Goal: Information Seeking & Learning: Compare options

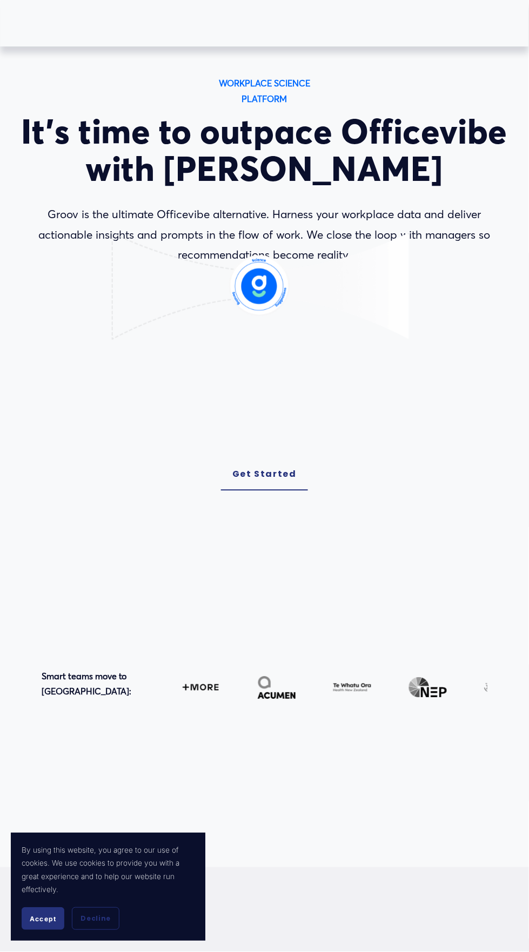
scroll to position [19, 0]
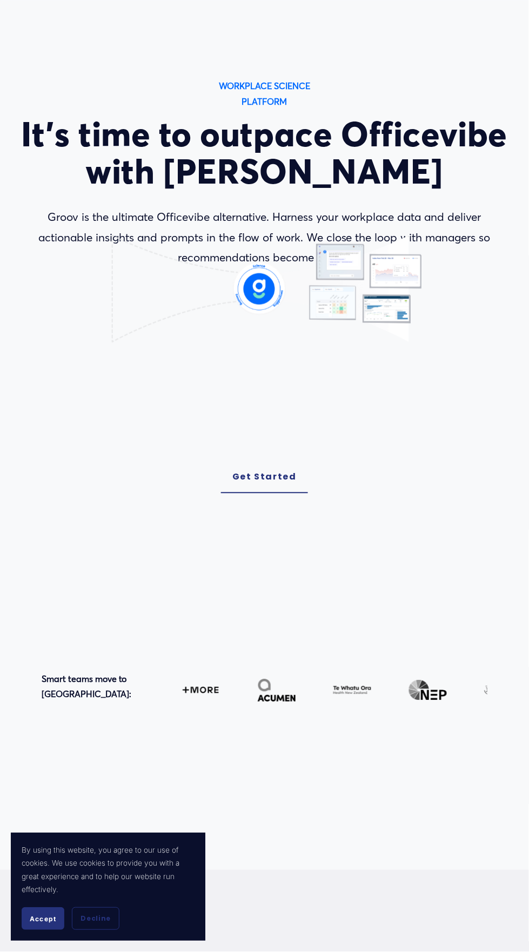
click at [173, 476] on div "WORKPLACE SCIENCE PLATFORM It’s time to outpace Officevibe with [PERSON_NAME] i…" at bounding box center [264, 285] width 529 height 415
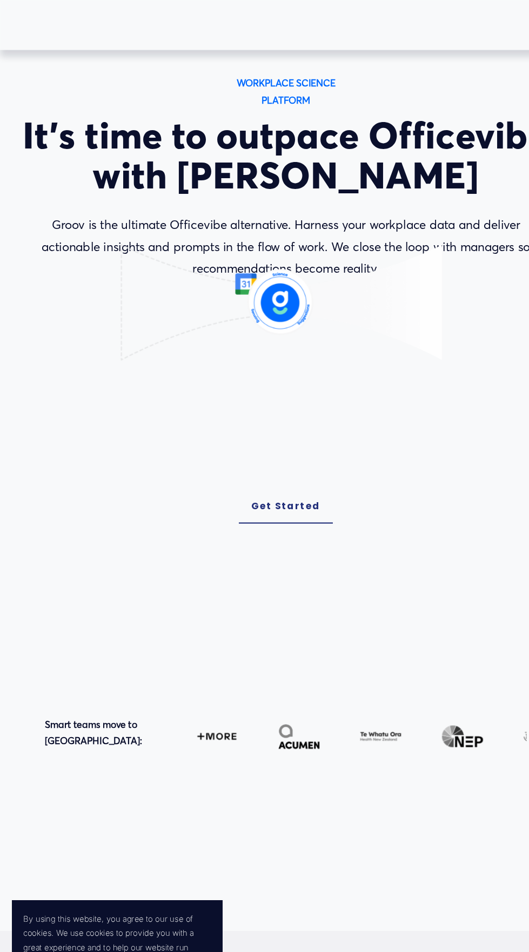
scroll to position [0, 0]
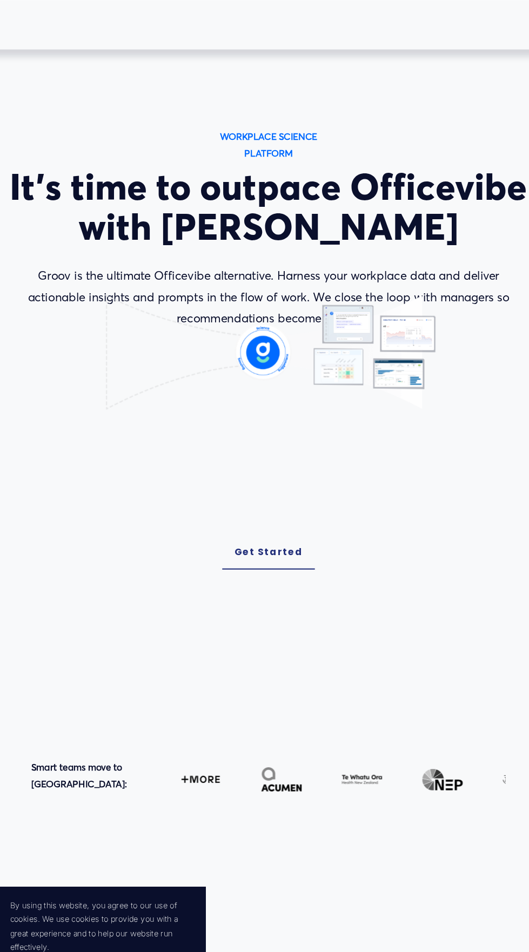
click at [225, 582] on div "WORKPLACE SCIENCE PLATFORM It’s time to outpace Officevibe with [PERSON_NAME] i…" at bounding box center [264, 348] width 529 height 499
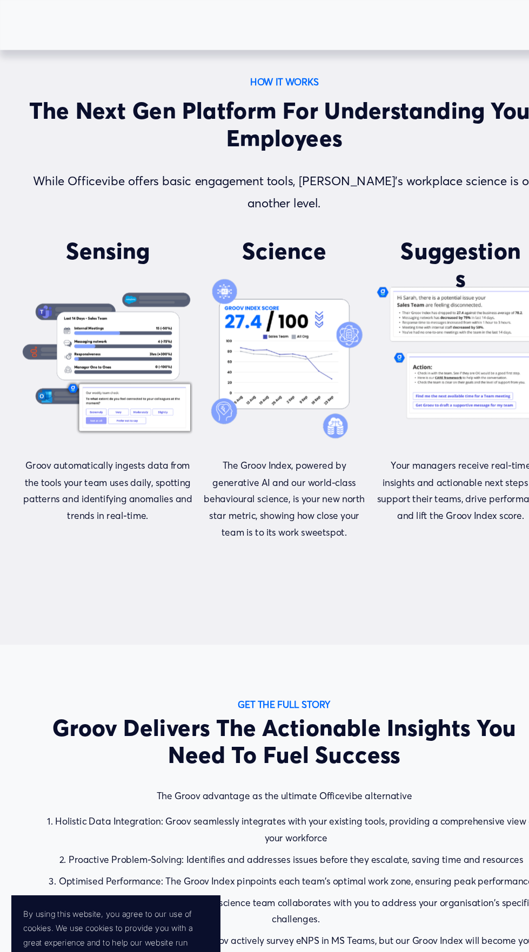
scroll to position [916, 0]
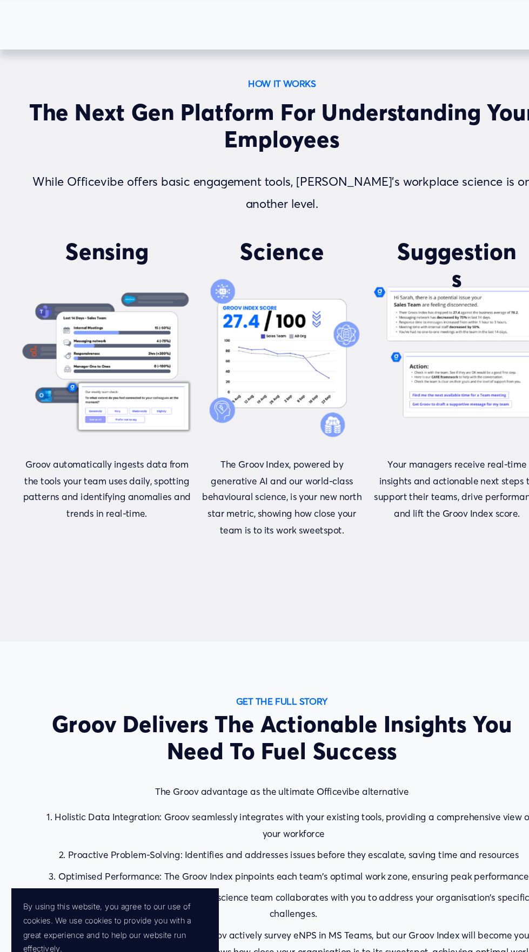
click at [328, 506] on p "The Groov Index, powered by generative AI and our world-class behavioural scien…" at bounding box center [264, 467] width 158 height 78
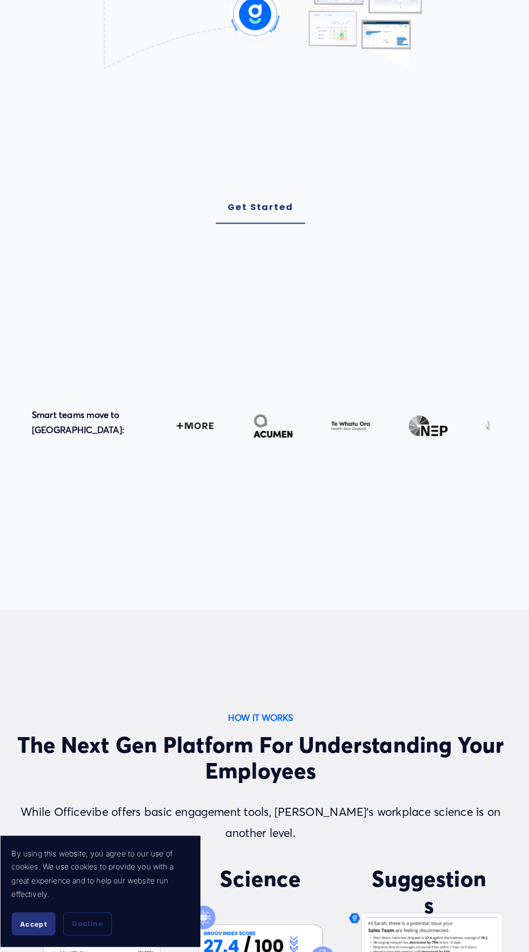
scroll to position [270, 0]
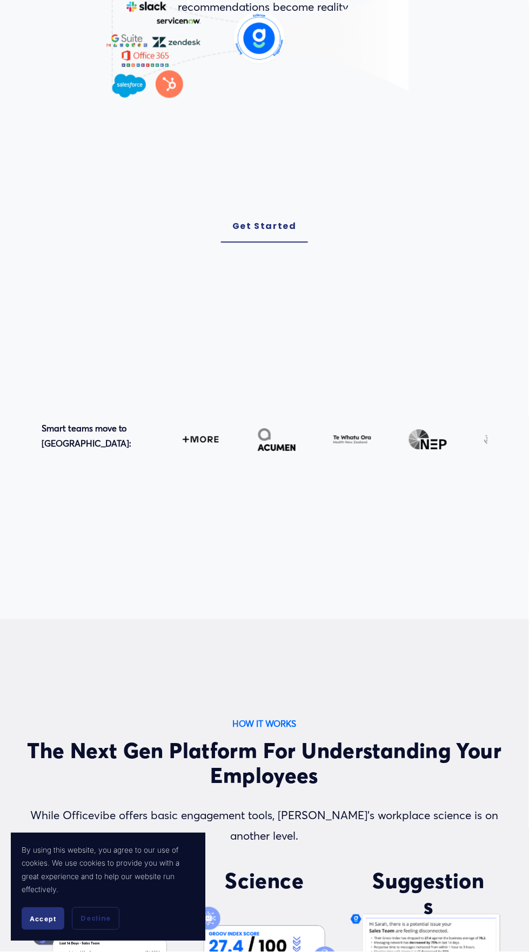
click at [165, 566] on div at bounding box center [264, 463] width 529 height 314
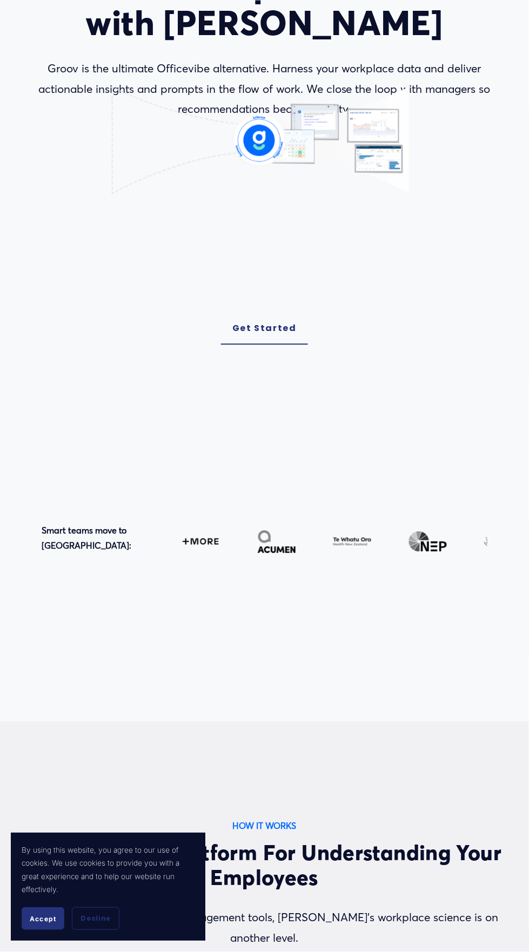
scroll to position [129, 0]
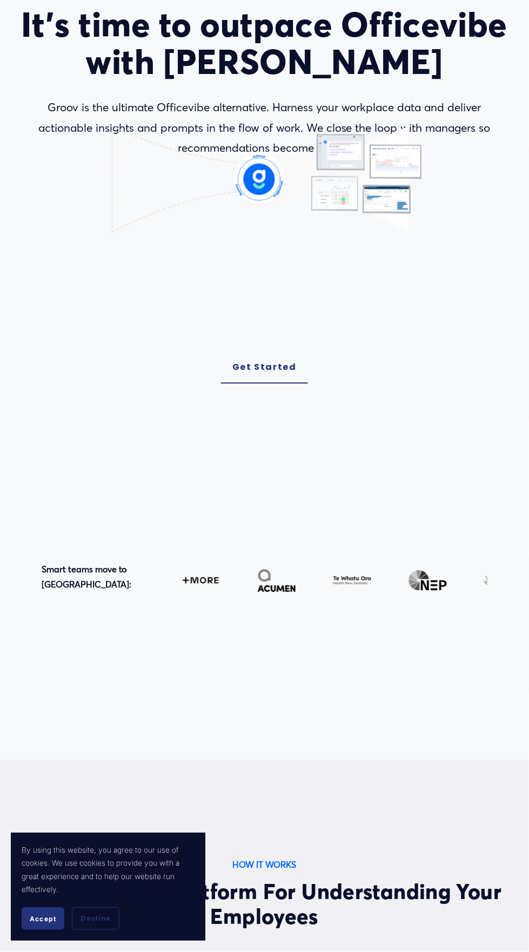
click at [83, 718] on div at bounding box center [264, 604] width 529 height 314
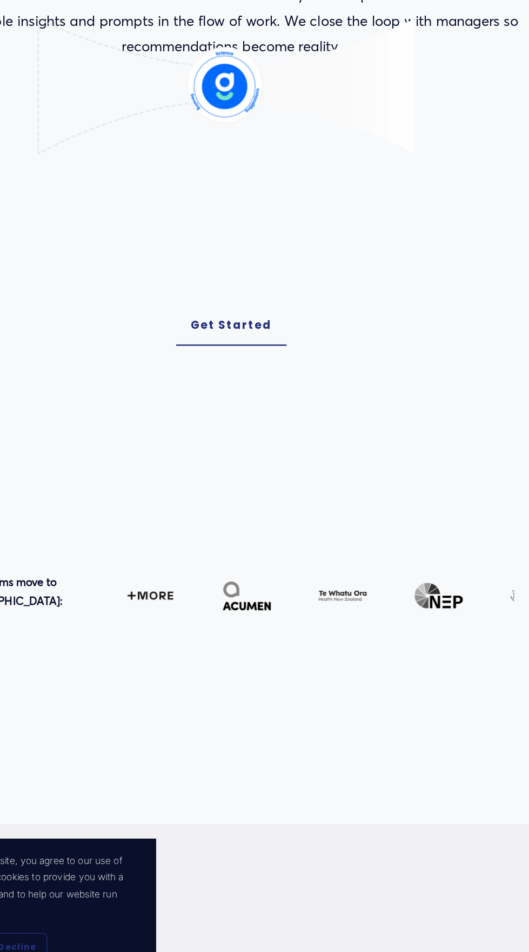
scroll to position [68, 0]
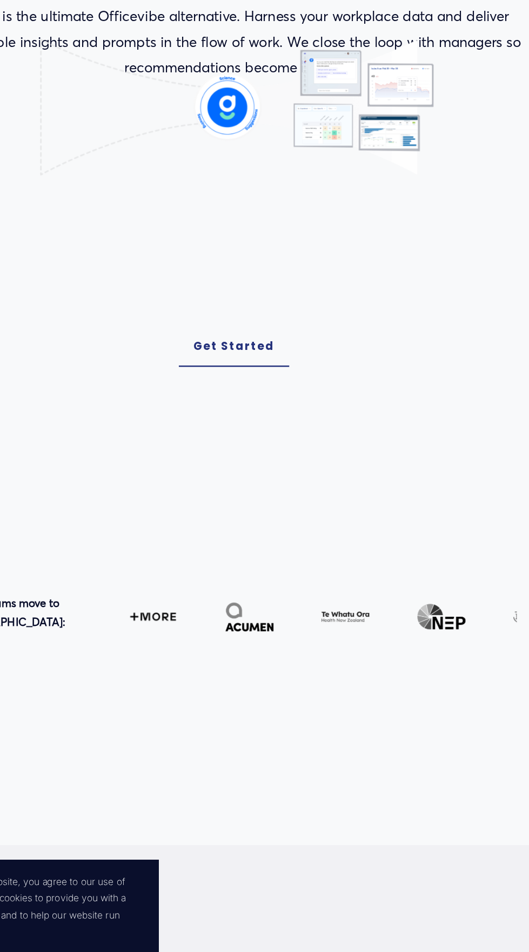
click at [220, 822] on div at bounding box center [264, 665] width 529 height 314
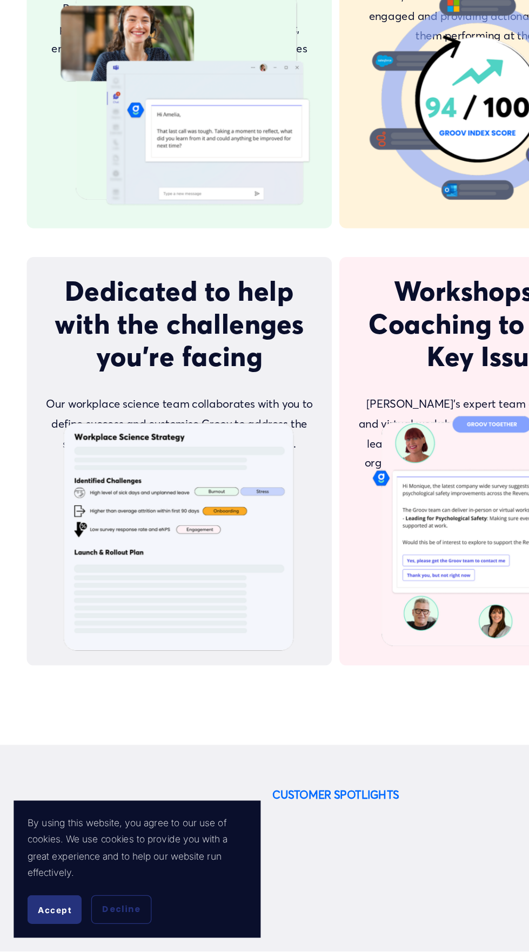
scroll to position [2706, 0]
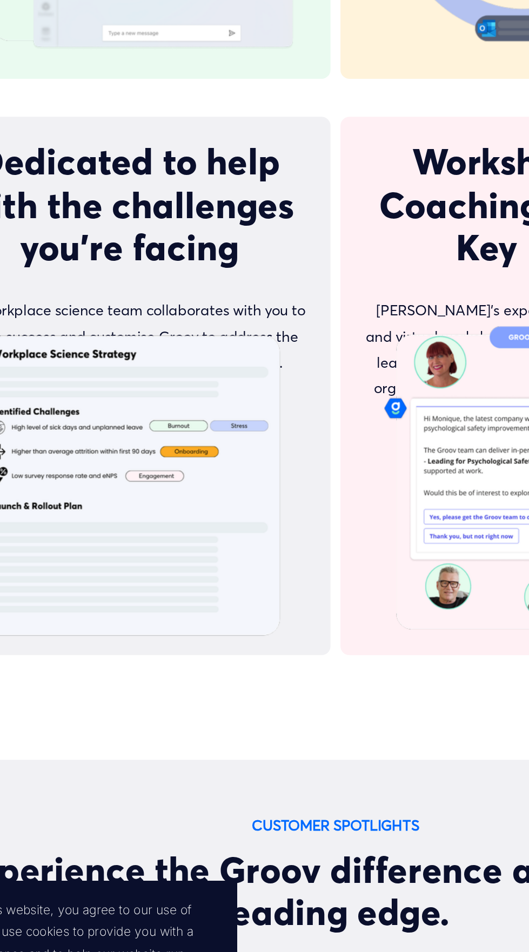
click at [115, 467] on span "Dedicated to help with the challenges you’re facing" at bounding box center [144, 428] width 202 height 77
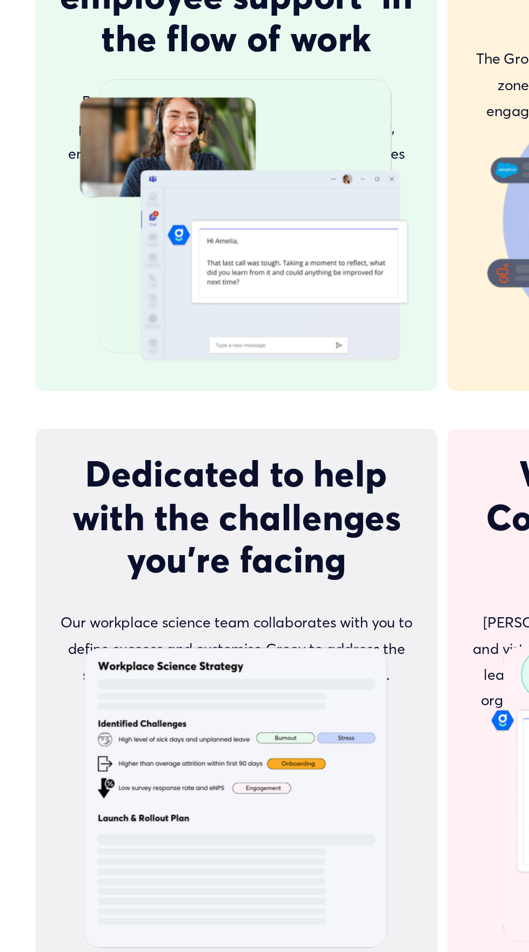
scroll to position [2693, 0]
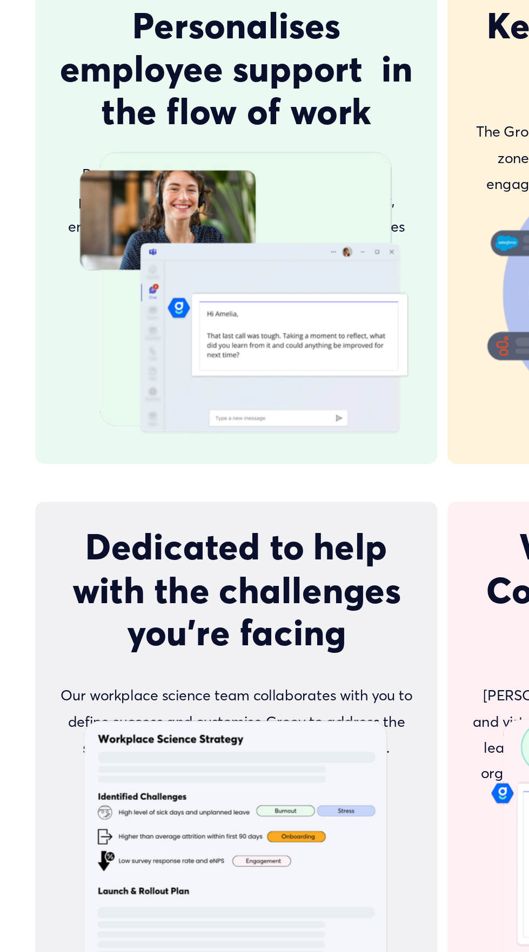
click at [86, 480] on span "Dedicated to help with the challenges you’re facing" at bounding box center [144, 440] width 202 height 77
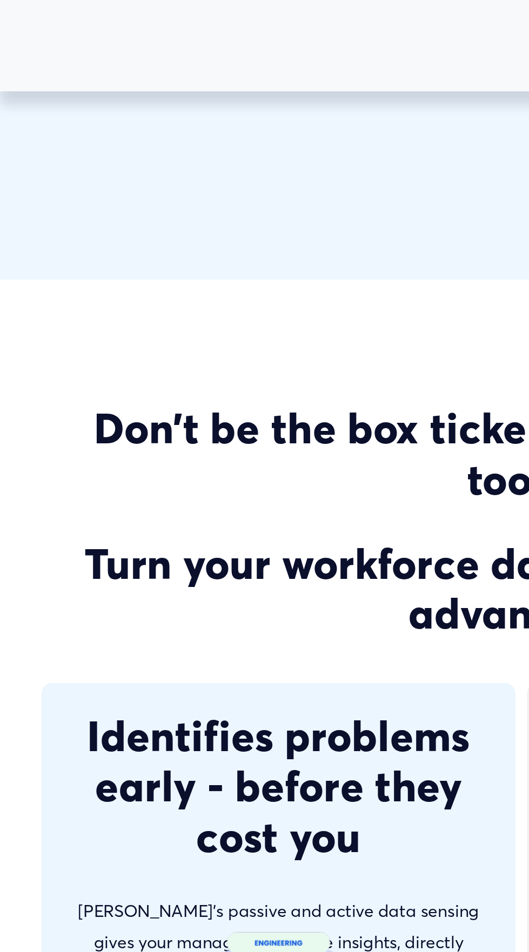
scroll to position [2080, 0]
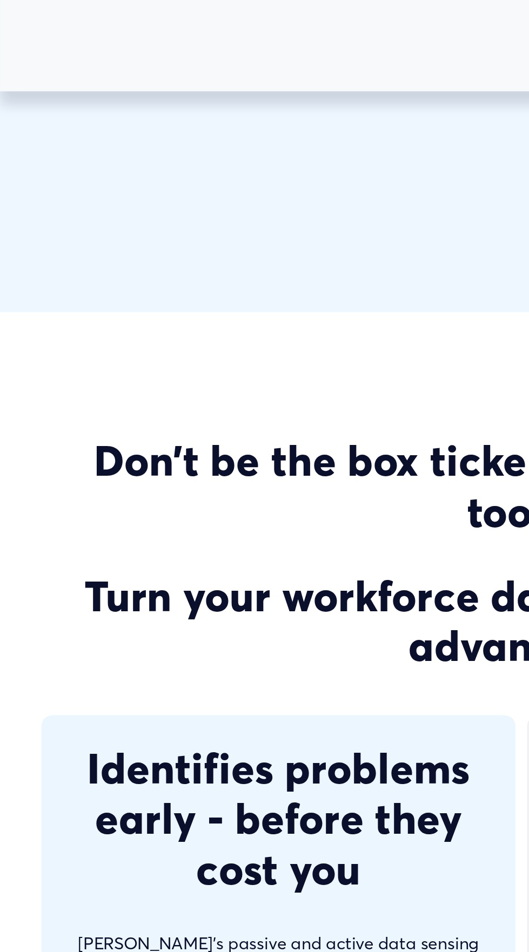
click at [45, 272] on h2 "Don’t be the box ticker when choosing your tools." at bounding box center [264, 246] width 487 height 51
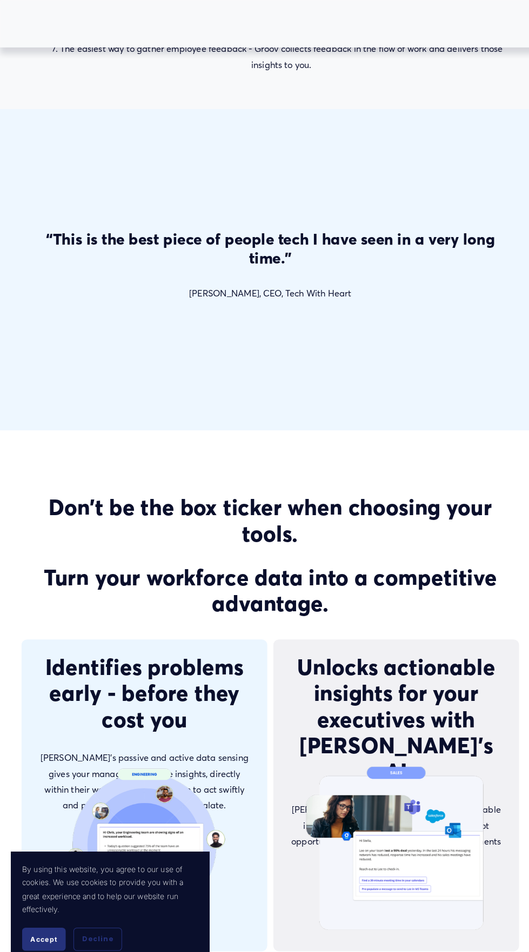
scroll to position [1804, 0]
